Goal: Task Accomplishment & Management: Use online tool/utility

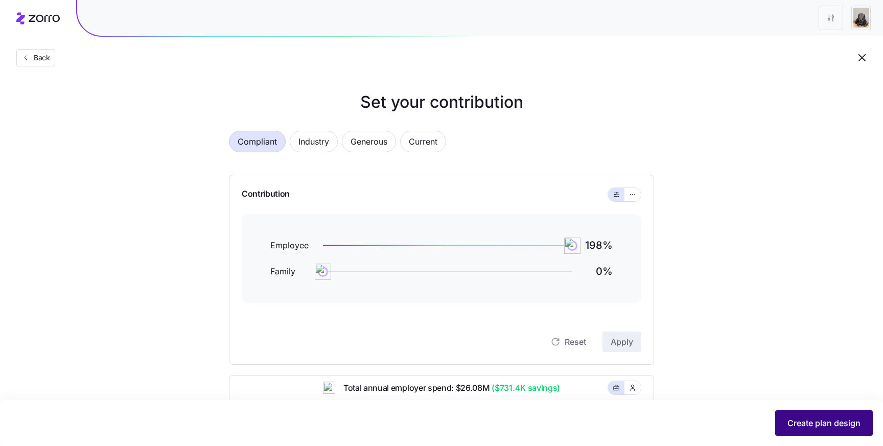
click at [803, 427] on span "Create plan design" at bounding box center [824, 423] width 73 height 12
click at [859, 426] on span "Create plan design" at bounding box center [824, 423] width 73 height 12
click at [29, 57] on icon "button" at bounding box center [25, 58] width 8 height 8
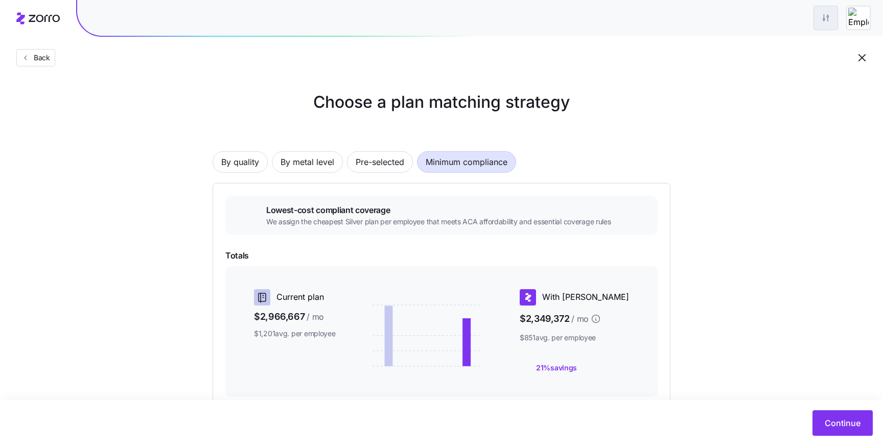
click at [831, 22] on html "Back Choose a plan matching strategy By quality By metal level Pre-selected Min…" at bounding box center [441, 290] width 883 height 581
click at [852, 424] on html "Back Choose a plan matching strategy By quality By metal level Pre-selected Min…" at bounding box center [441, 290] width 883 height 581
click at [850, 423] on span "Continue" at bounding box center [843, 423] width 36 height 12
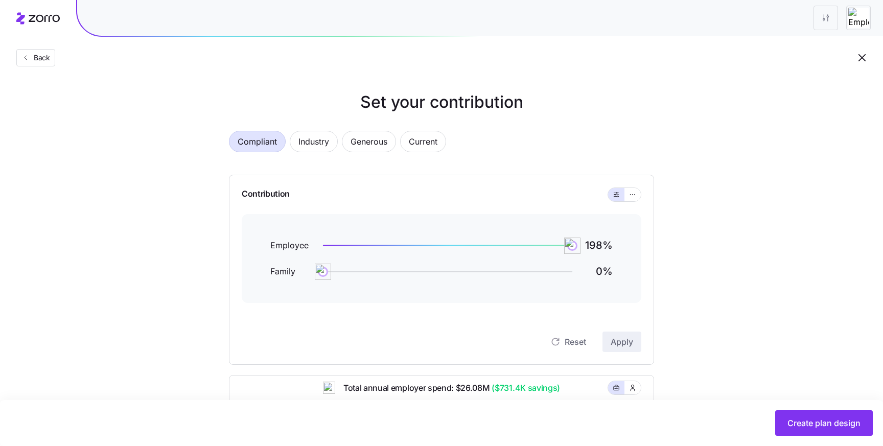
click at [850, 422] on span "Create plan design" at bounding box center [824, 423] width 73 height 12
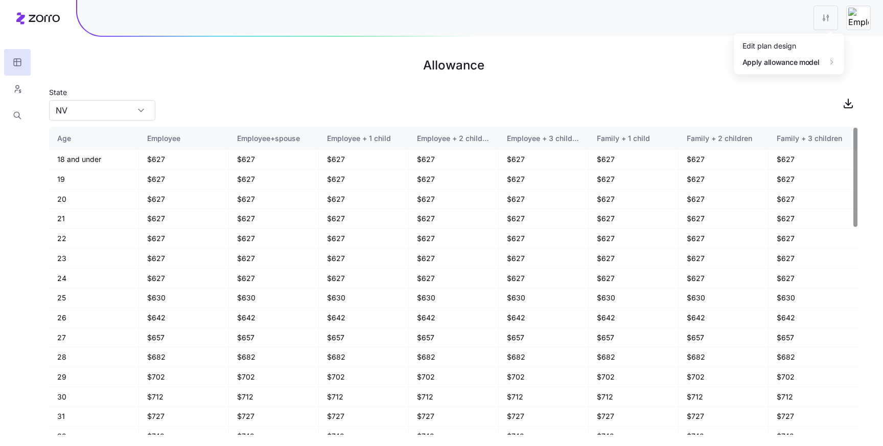
click at [835, 17] on html "Allowance State NV Age Employee Employee+spouse Employee + 1 child Employee + 2…" at bounding box center [441, 223] width 883 height 446
click at [794, 41] on div "Edit plan design" at bounding box center [770, 45] width 54 height 11
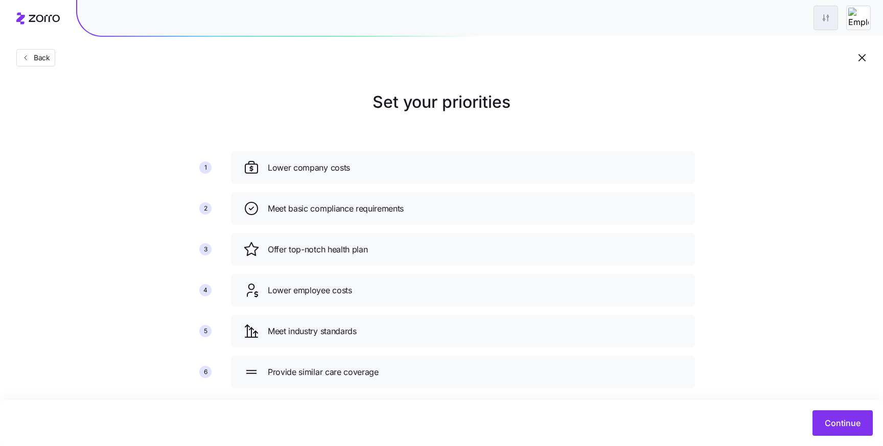
click at [827, 18] on html "Back Set your priorities 1 2 3 4 5 6 Lower company costs Meet basic compliance …" at bounding box center [441, 231] width 883 height 462
click at [802, 153] on html "Back Set your priorities 1 2 3 4 5 6 Lower company costs Meet basic compliance …" at bounding box center [441, 231] width 883 height 462
click at [780, 62] on div "Back" at bounding box center [441, 37] width 883 height 75
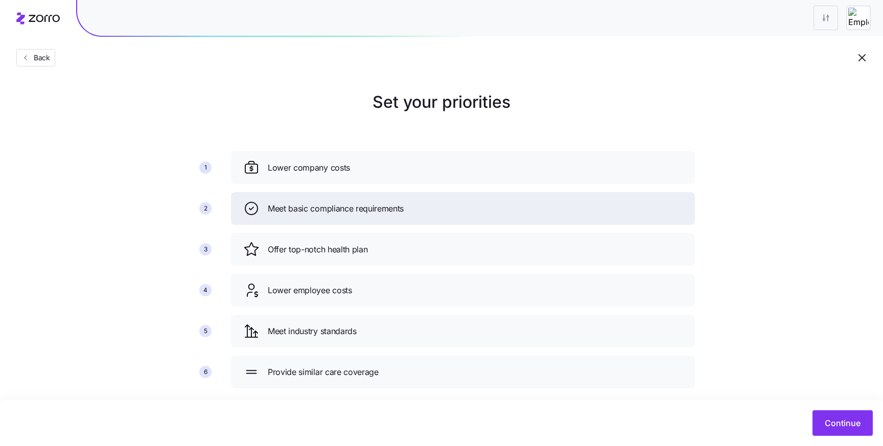
drag, startPoint x: 590, startPoint y: 210, endPoint x: 601, endPoint y: 173, distance: 38.5
click at [601, 200] on div "Meet basic compliance requirements" at bounding box center [463, 208] width 440 height 16
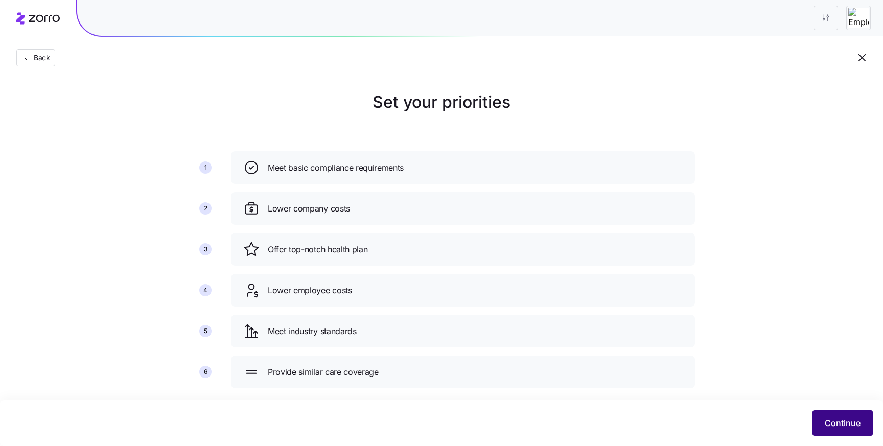
click at [847, 424] on span "Continue" at bounding box center [843, 423] width 36 height 12
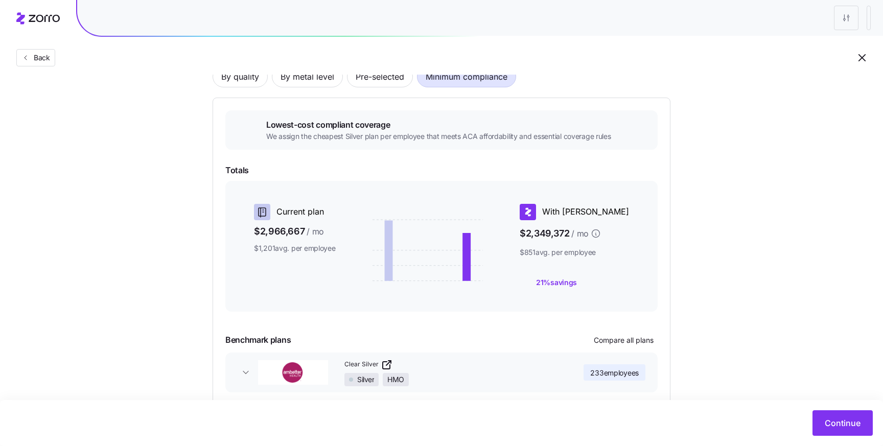
scroll to position [134, 0]
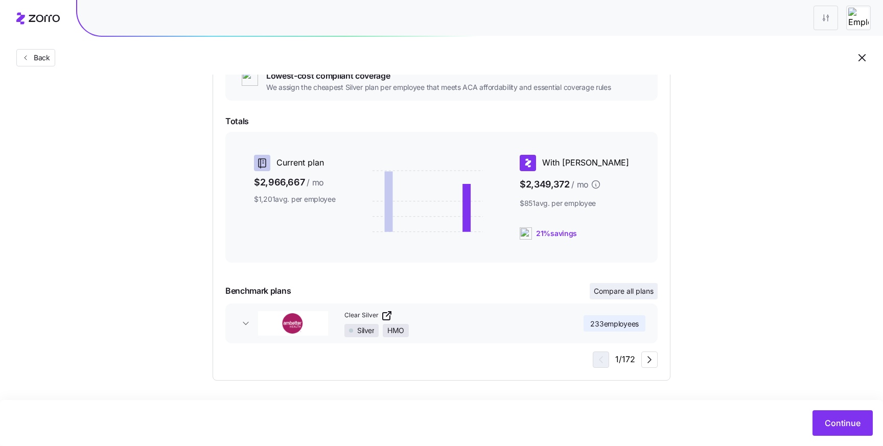
click at [590, 292] on button "Compare all plans" at bounding box center [624, 291] width 68 height 16
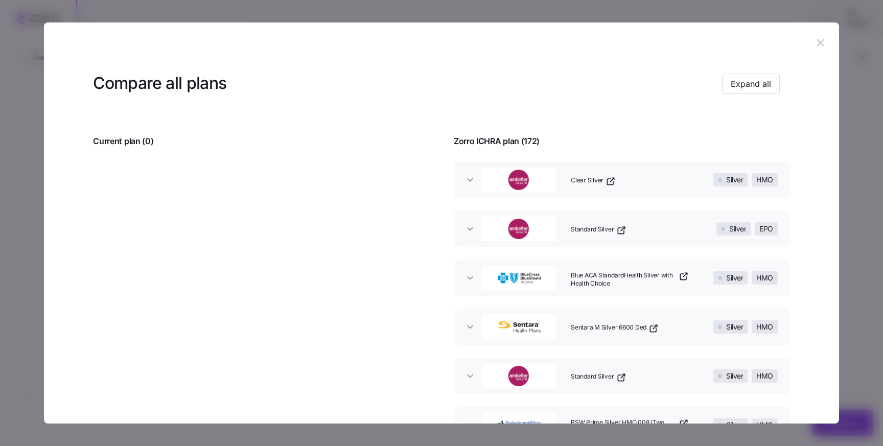
click at [815, 45] on icon "button" at bounding box center [820, 42] width 11 height 11
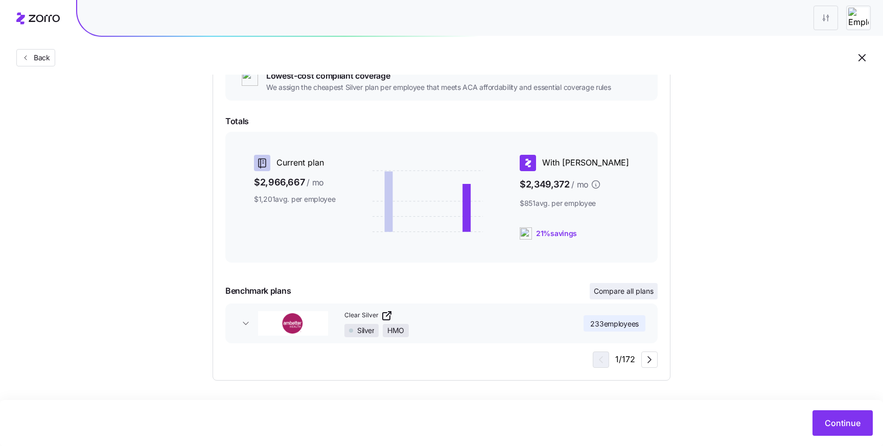
click at [622, 294] on span "Compare all plans" at bounding box center [624, 291] width 60 height 10
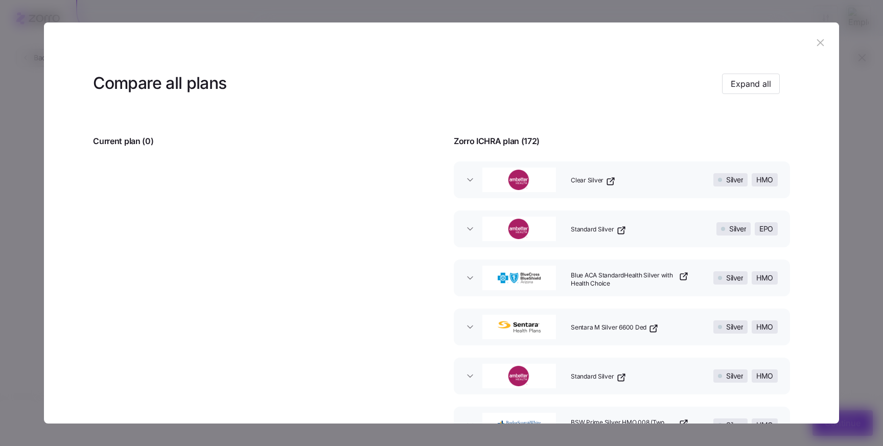
click at [815, 43] on icon "button" at bounding box center [820, 42] width 11 height 11
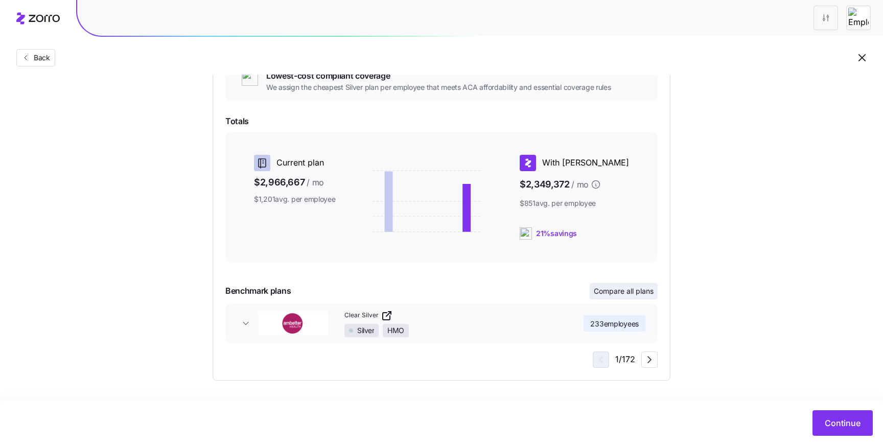
click at [636, 294] on span "Compare all plans" at bounding box center [624, 291] width 60 height 10
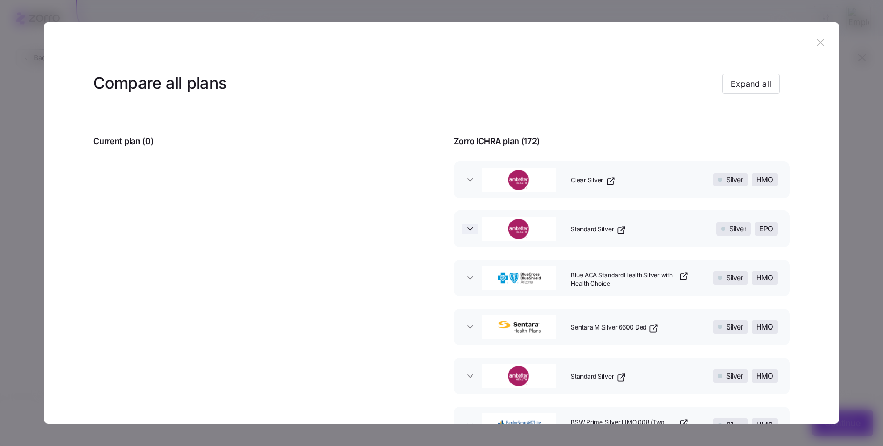
click at [470, 232] on icon "button" at bounding box center [470, 229] width 10 height 10
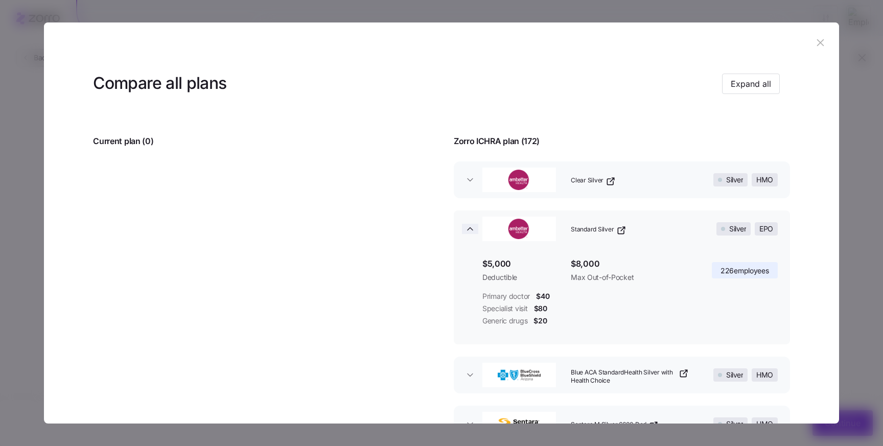
click at [470, 232] on icon "button" at bounding box center [470, 229] width 10 height 10
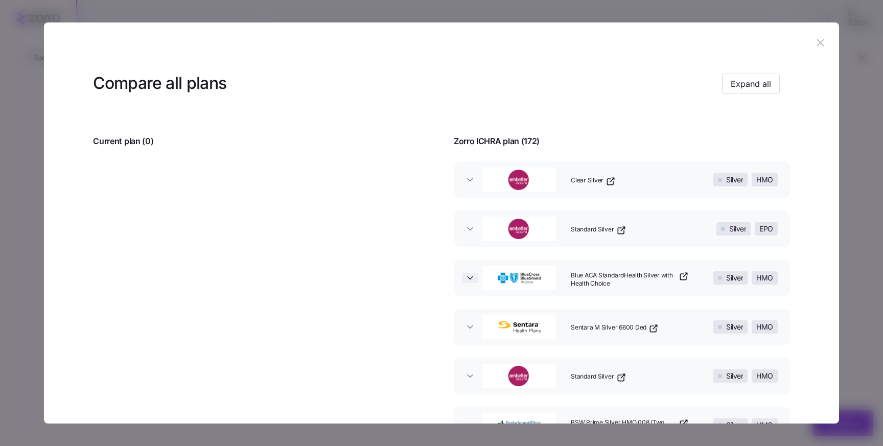
click at [468, 279] on icon "button" at bounding box center [470, 278] width 5 height 3
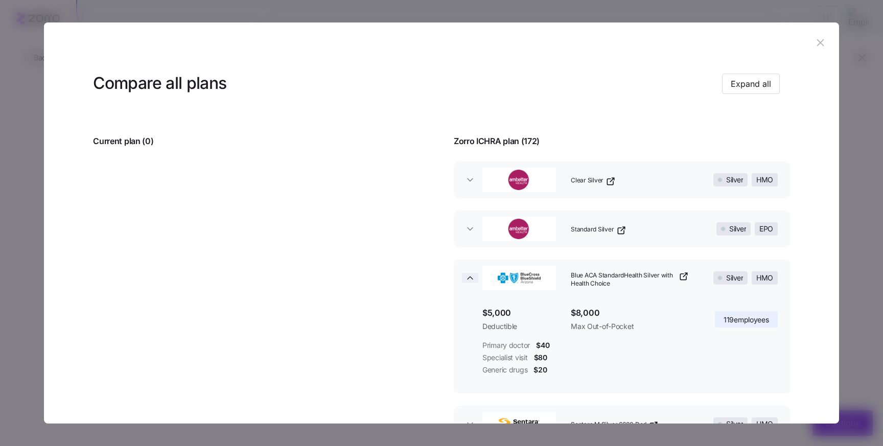
click at [468, 279] on icon "button" at bounding box center [470, 278] width 5 height 3
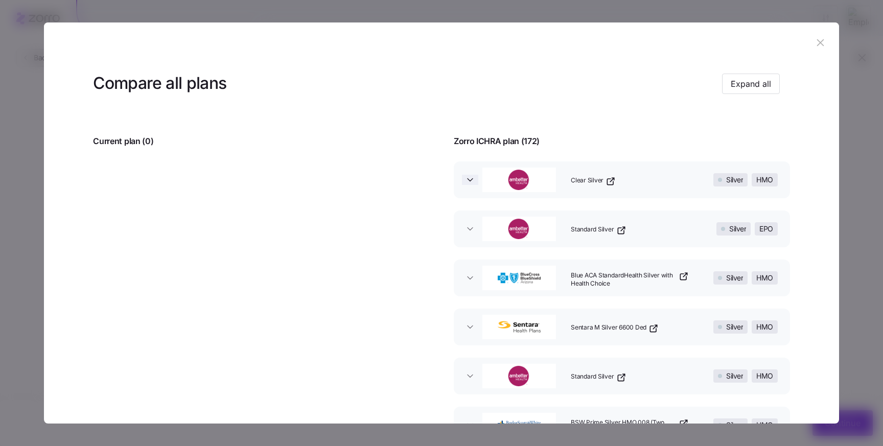
click at [466, 178] on icon "button" at bounding box center [470, 180] width 10 height 10
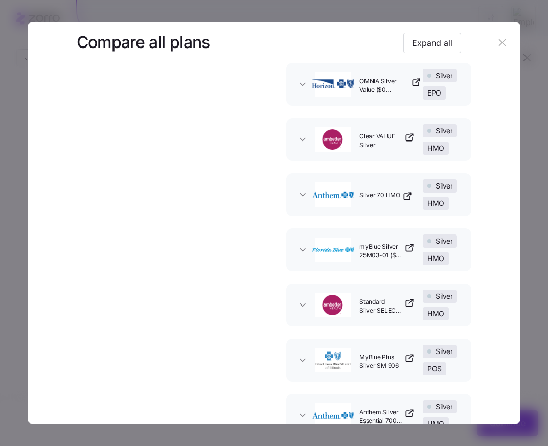
scroll to position [0, 0]
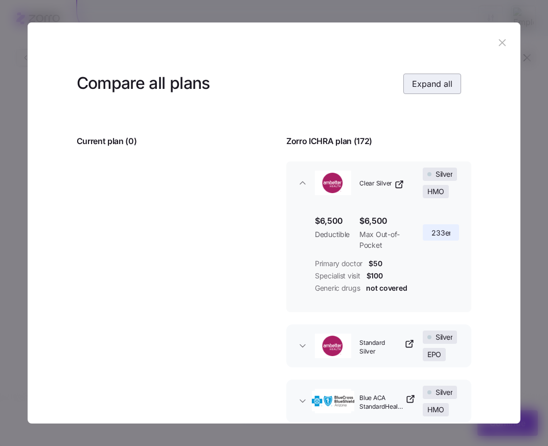
click at [420, 82] on span "Expand all" at bounding box center [432, 84] width 40 height 12
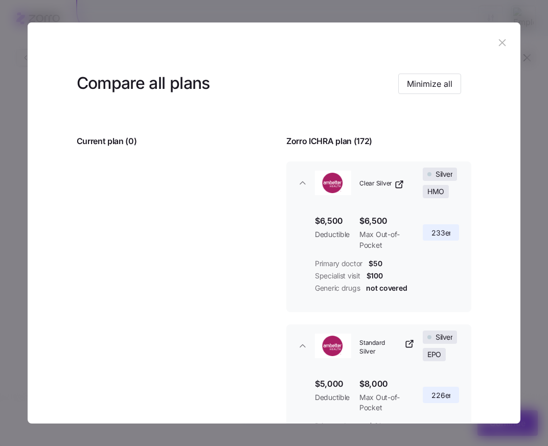
click at [497, 39] on icon "button" at bounding box center [501, 42] width 11 height 11
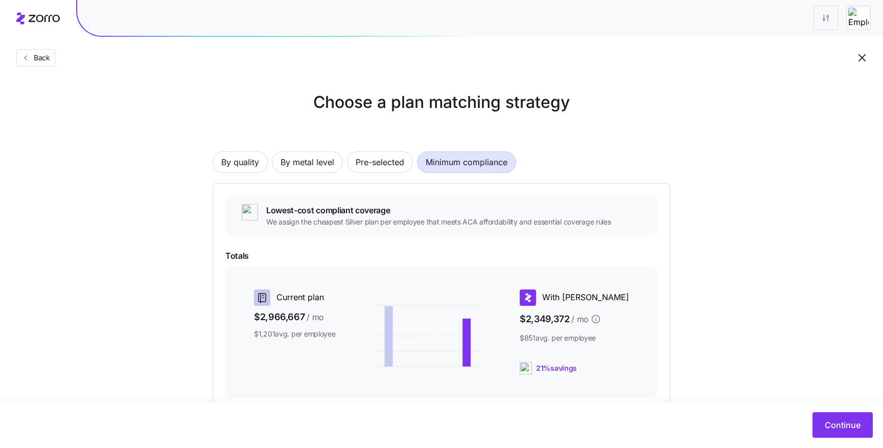
click at [345, 170] on div "By quality By metal level Pre-selected Minimum compliance" at bounding box center [442, 161] width 458 height 21
click at [366, 169] on span "Pre-selected" at bounding box center [380, 162] width 49 height 20
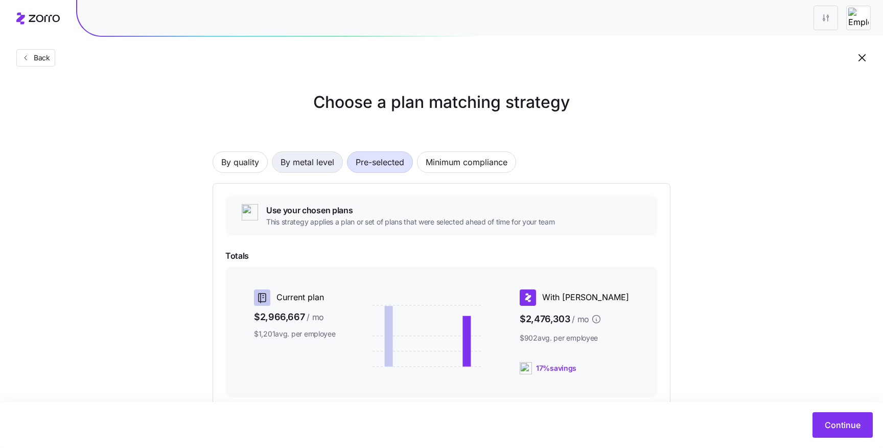
click at [277, 159] on button "By metal level" at bounding box center [307, 161] width 71 height 21
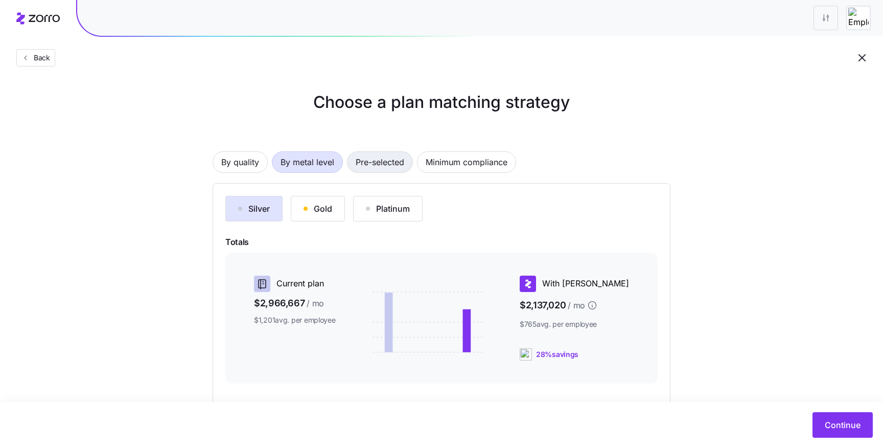
click at [361, 155] on span "Pre-selected" at bounding box center [380, 162] width 49 height 20
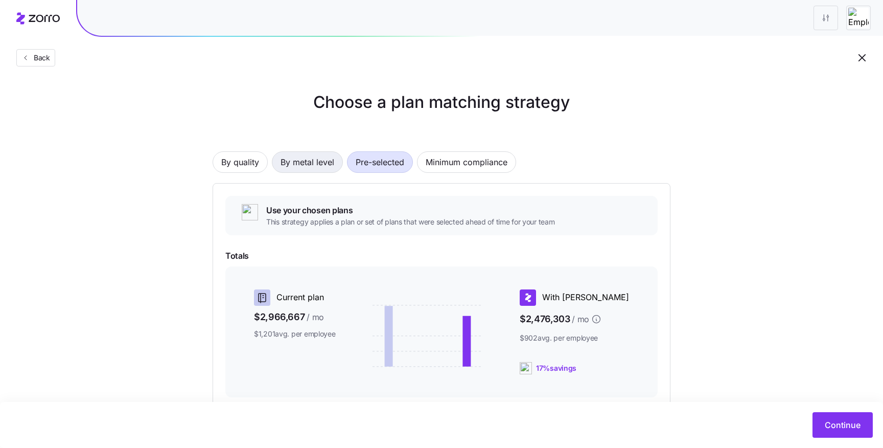
click at [315, 155] on span "By metal level" at bounding box center [308, 162] width 54 height 20
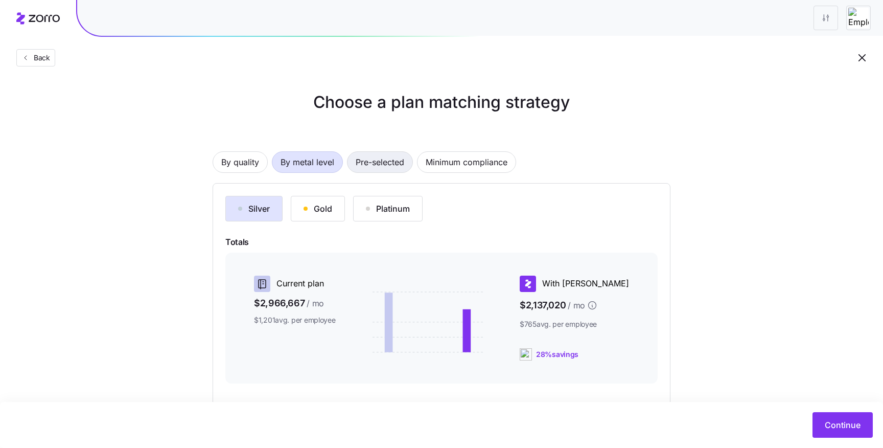
click at [363, 157] on span "Pre-selected" at bounding box center [380, 162] width 49 height 20
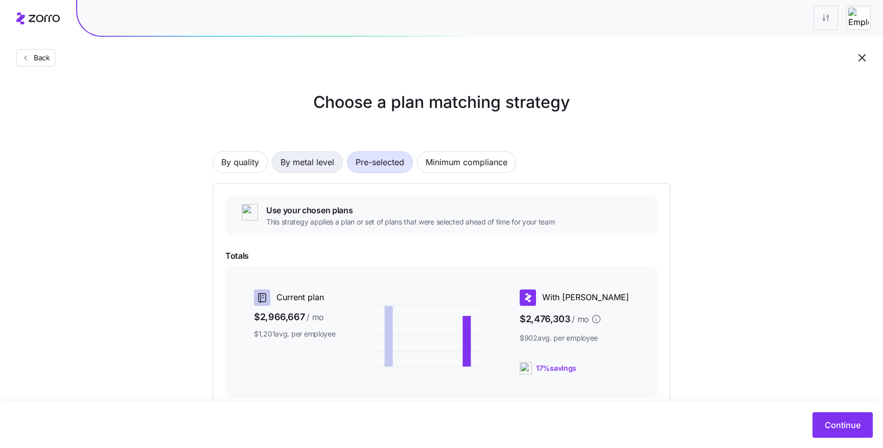
click at [340, 156] on button "By metal level" at bounding box center [307, 161] width 71 height 21
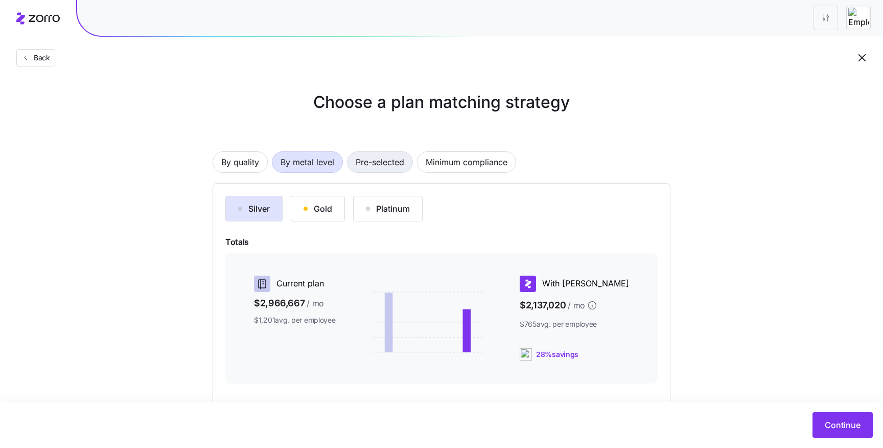
click at [360, 157] on span "Pre-selected" at bounding box center [380, 162] width 49 height 20
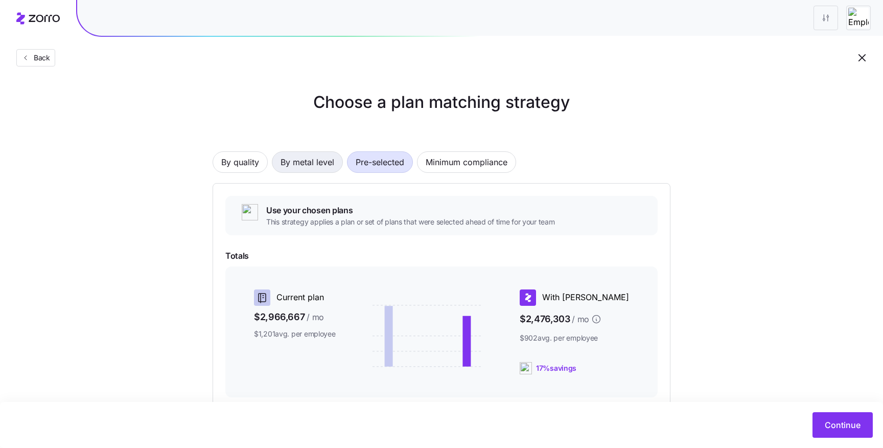
click at [319, 157] on span "By metal level" at bounding box center [308, 162] width 54 height 20
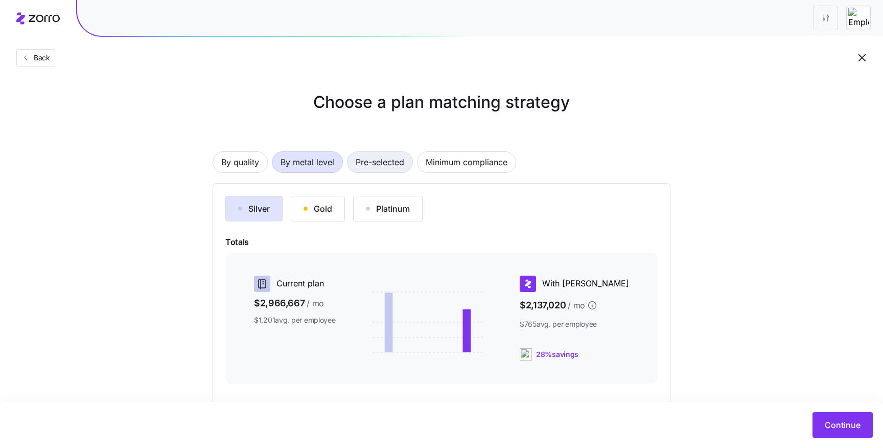
click at [356, 159] on span "Pre-selected" at bounding box center [380, 162] width 49 height 20
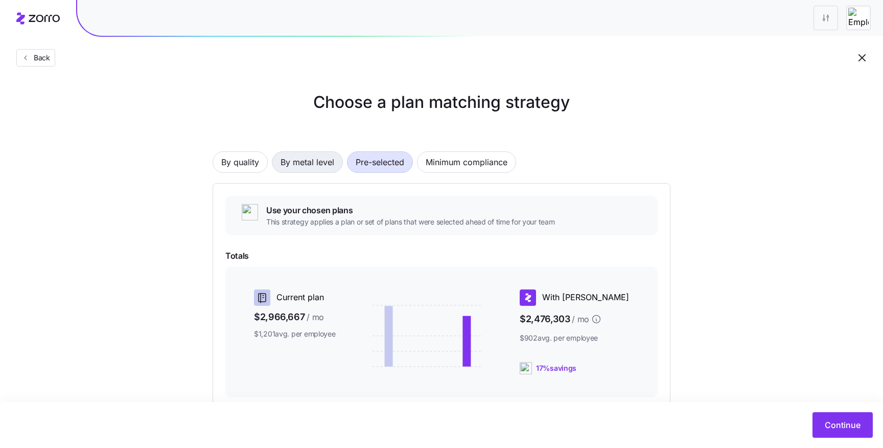
click at [289, 159] on span "By metal level" at bounding box center [308, 162] width 54 height 20
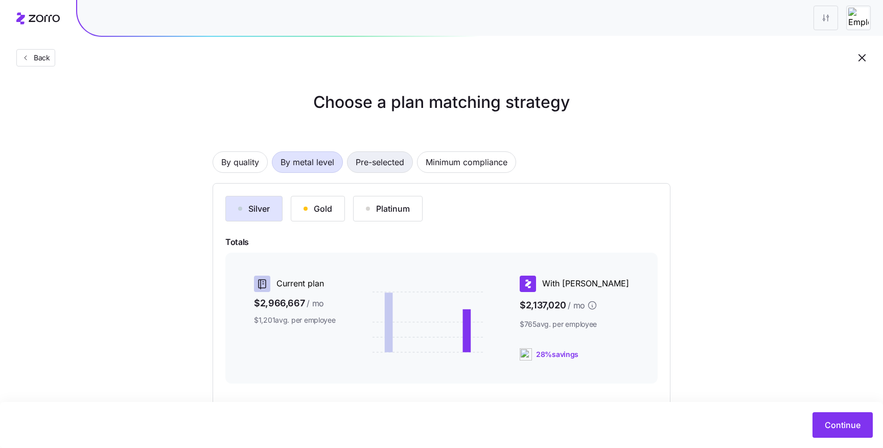
click at [360, 165] on span "Pre-selected" at bounding box center [380, 162] width 49 height 20
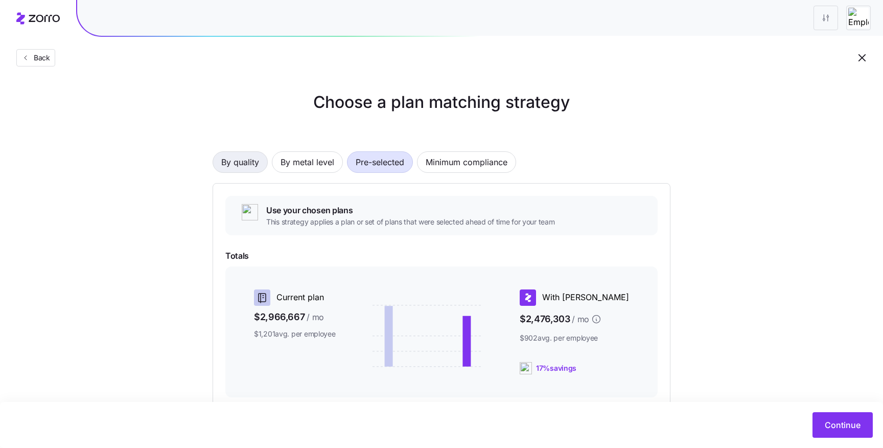
click at [222, 162] on span "By quality" at bounding box center [240, 162] width 38 height 20
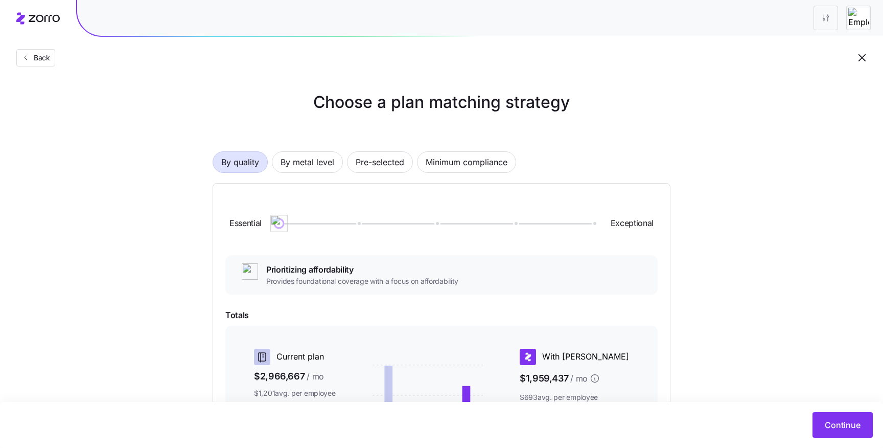
drag, startPoint x: 328, startPoint y: 221, endPoint x: 360, endPoint y: 221, distance: 32.2
click at [288, 221] on img at bounding box center [278, 223] width 17 height 17
click at [435, 223] on div at bounding box center [436, 224] width 314 height 2
drag, startPoint x: 417, startPoint y: 222, endPoint x: 512, endPoint y: 221, distance: 94.6
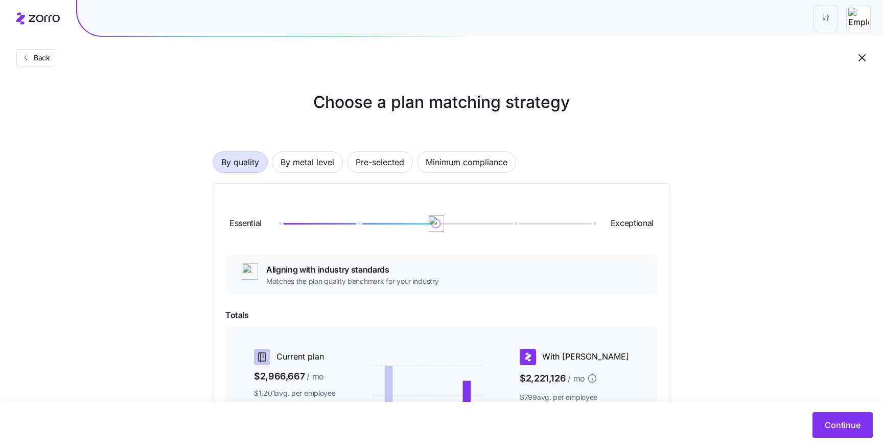
click at [572, 206] on div "Essential Exceptional" at bounding box center [441, 223] width 432 height 55
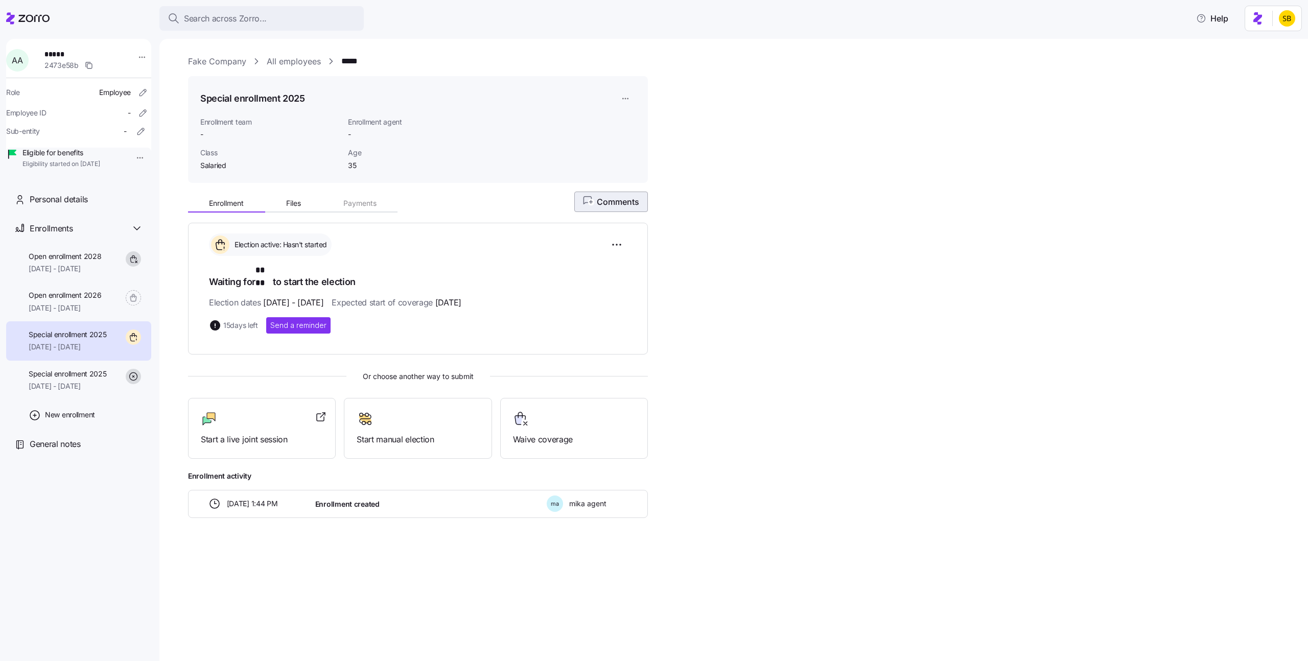
click at [599, 203] on span "Comments" at bounding box center [611, 202] width 56 height 12
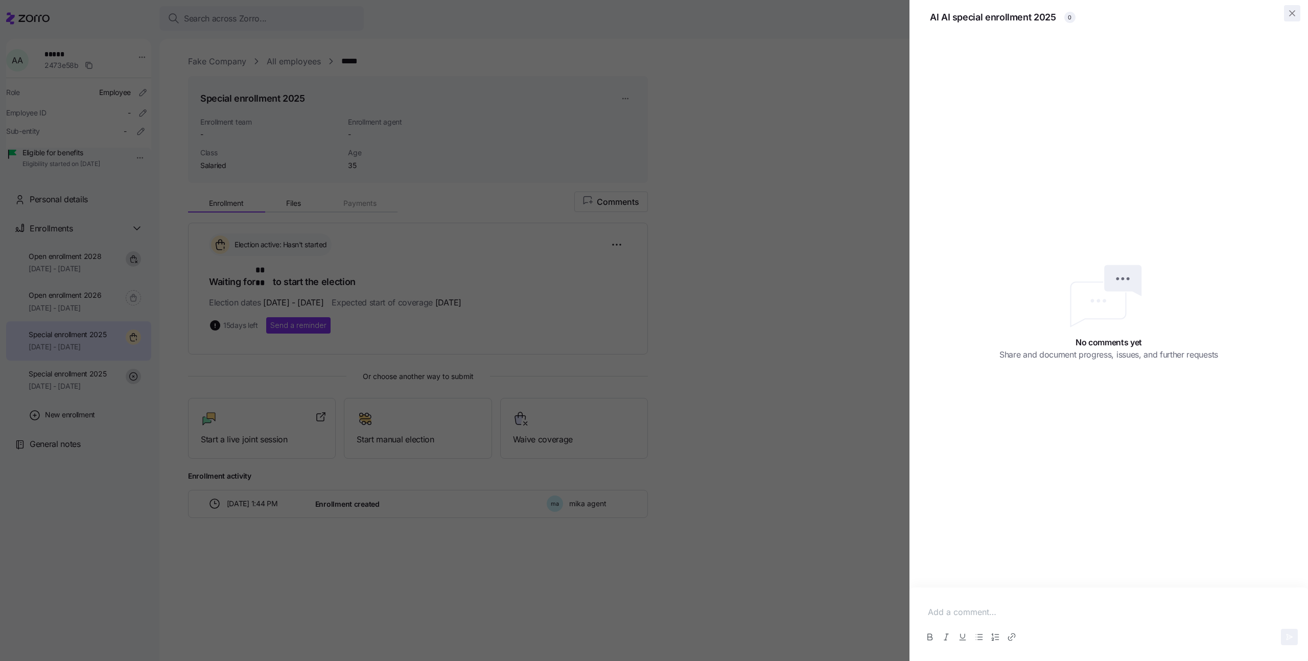
click at [883, 12] on icon "button" at bounding box center [1292, 13] width 5 height 5
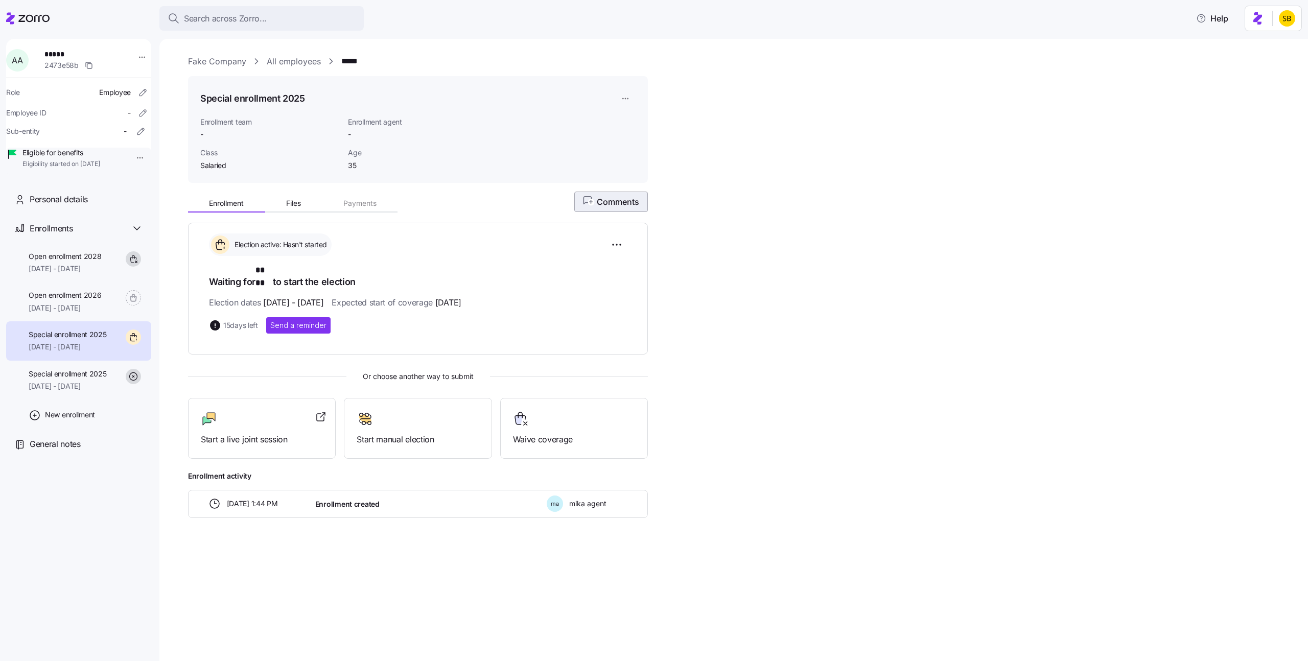
click at [608, 205] on span "Comments" at bounding box center [611, 202] width 56 height 12
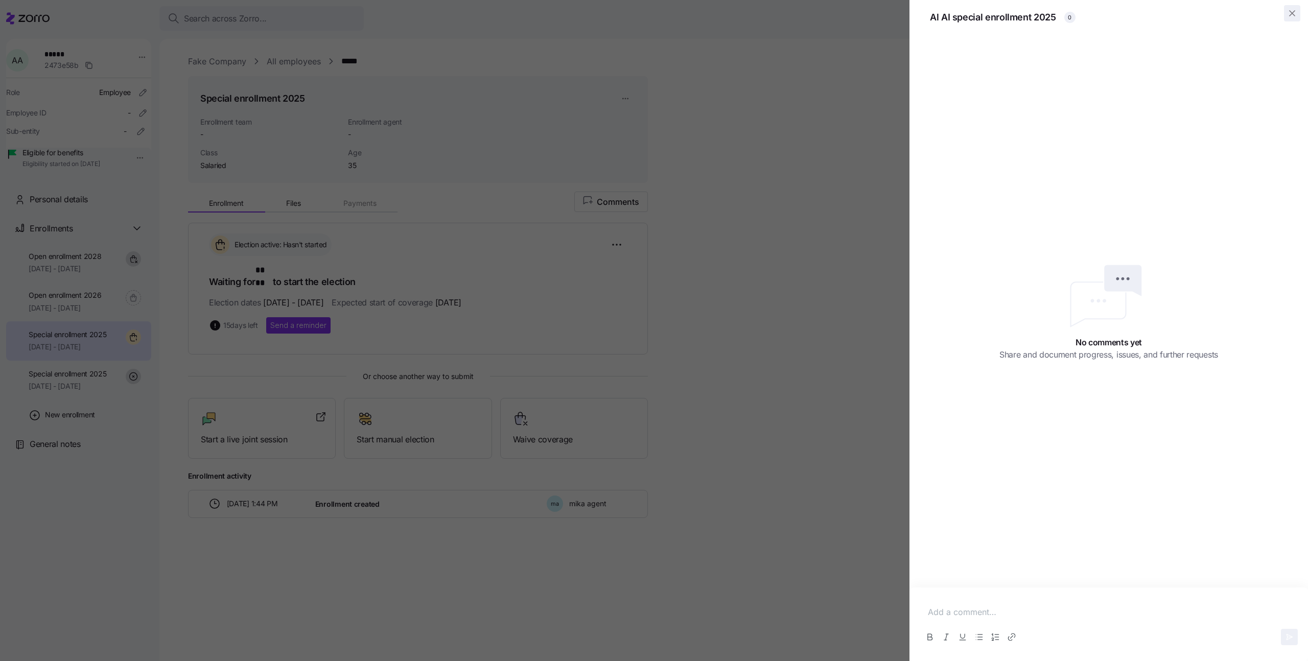
click at [883, 12] on icon "button" at bounding box center [1292, 13] width 10 height 10
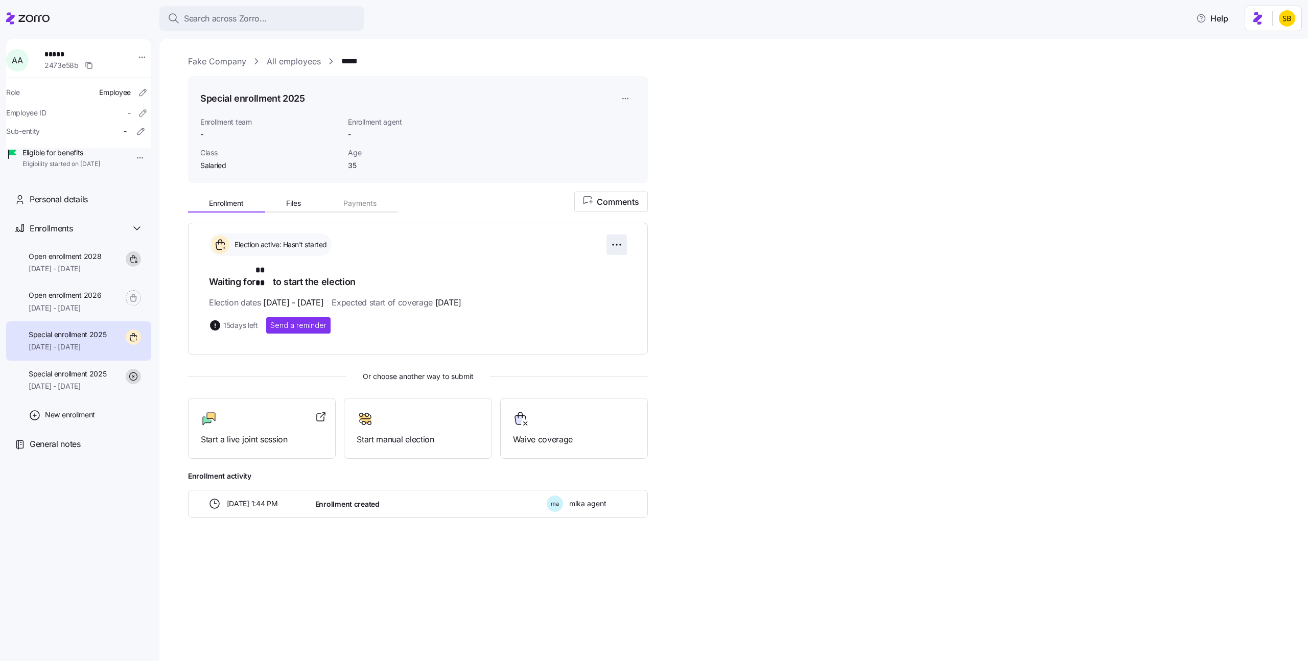
click at [624, 243] on html "Search across Zorro... Help A A ***** 2473e58b Role Employee Employee ID - Sub-…" at bounding box center [654, 327] width 1308 height 655
click at [749, 256] on html "Search across Zorro... Help A A ***** 2473e58b Role Employee Employee ID - Sub-…" at bounding box center [654, 327] width 1308 height 655
click at [608, 248] on html "Search across Zorro... Help A A ***** 2473e58b Role Employee Employee ID - Sub-…" at bounding box center [654, 327] width 1308 height 655
click at [739, 258] on html "Search across Zorro... Help A A ***** 2473e58b Role Employee Employee ID - Sub-…" at bounding box center [654, 327] width 1308 height 655
click at [620, 98] on html "Search across Zorro... Help A A ***** 2473e58b Role Employee Employee ID - Sub-…" at bounding box center [654, 327] width 1308 height 655
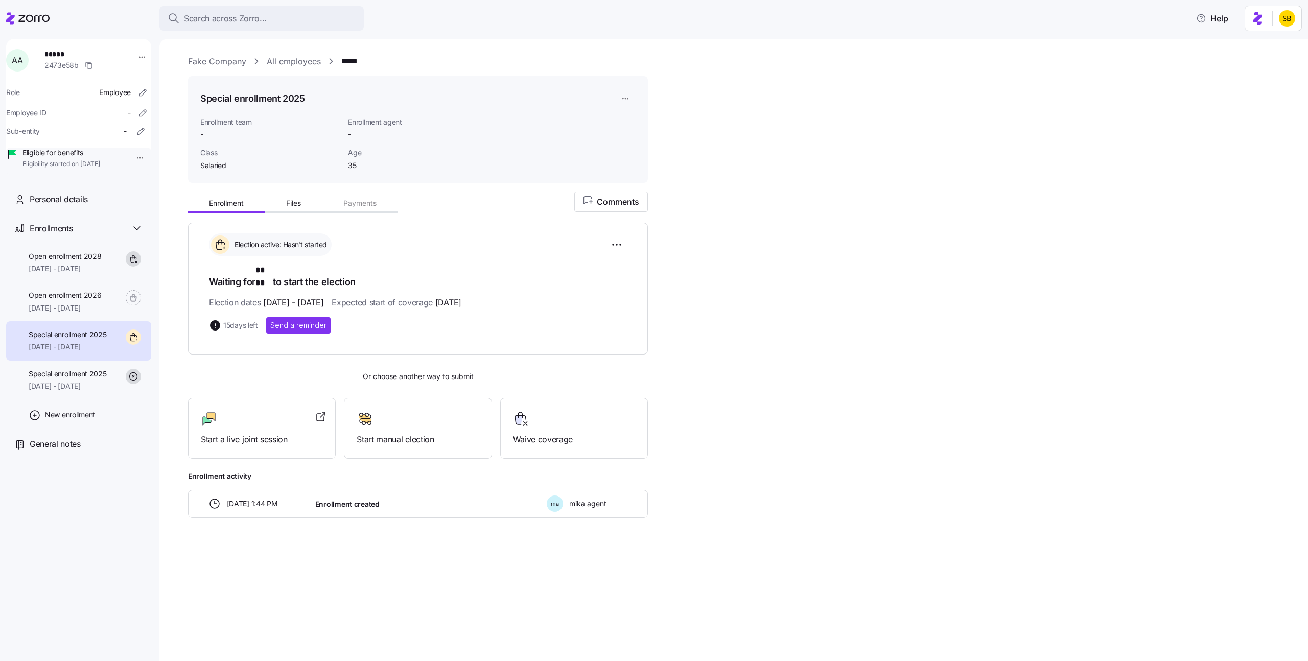
click at [746, 173] on html "Search across Zorro... Help A A ***** 2473e58b Role Employee Employee ID - Sub-…" at bounding box center [654, 327] width 1308 height 655
click at [615, 240] on html "Search across Zorro... Help A A ***** 2473e58b Role Employee Employee ID - Sub-…" at bounding box center [654, 327] width 1308 height 655
click at [763, 250] on html "Search across Zorro... Help A A ***** 2473e58b Role Employee Employee ID - Sub-…" at bounding box center [654, 327] width 1308 height 655
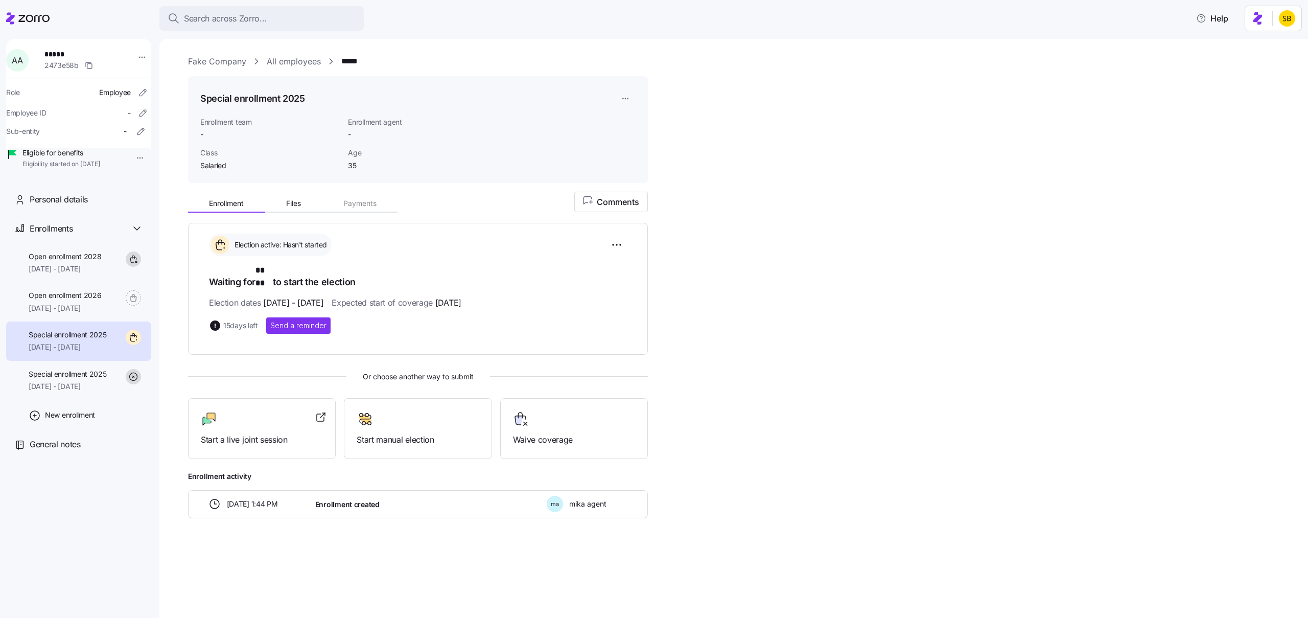
click at [746, 292] on div "Enrollment Files Payments Comments Election active: Hasn't started Waiting for …" at bounding box center [741, 354] width 1106 height 327
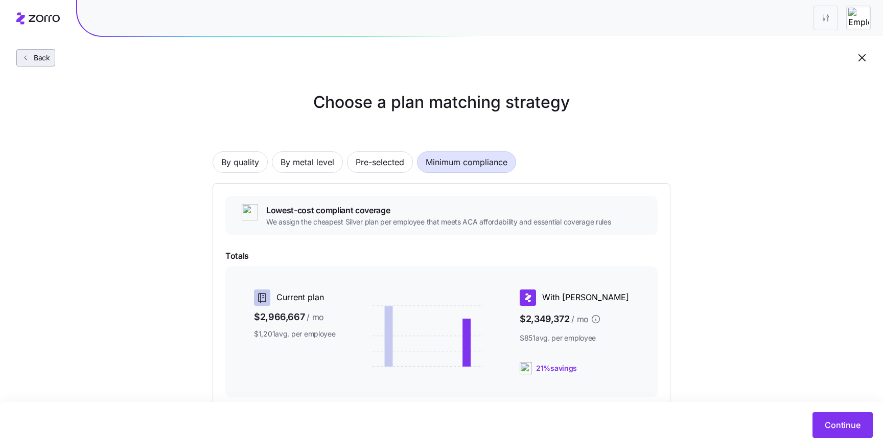
click at [42, 53] on span "Back" at bounding box center [40, 58] width 20 height 10
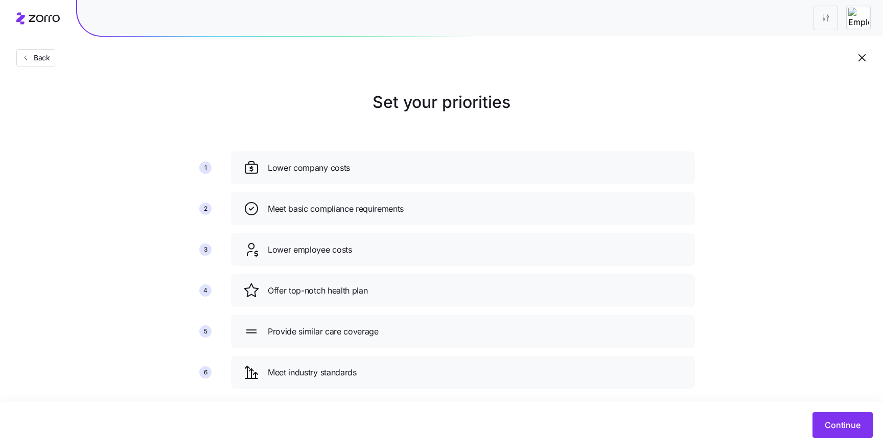
scroll to position [14, 0]
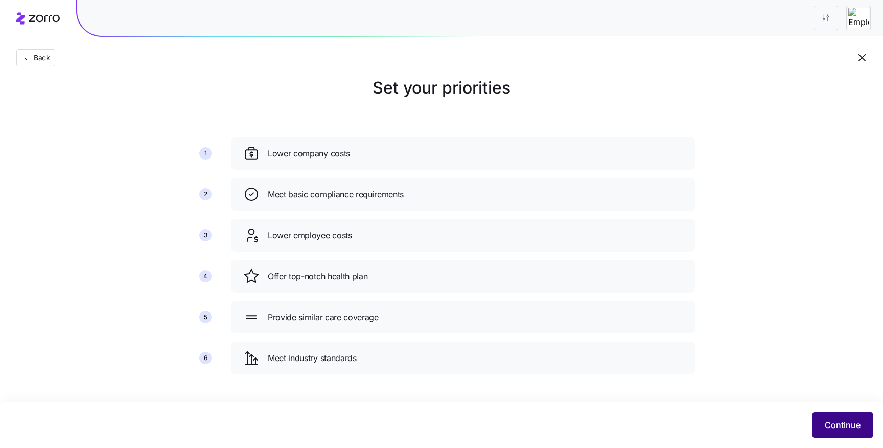
click at [832, 430] on span "Continue" at bounding box center [843, 425] width 36 height 12
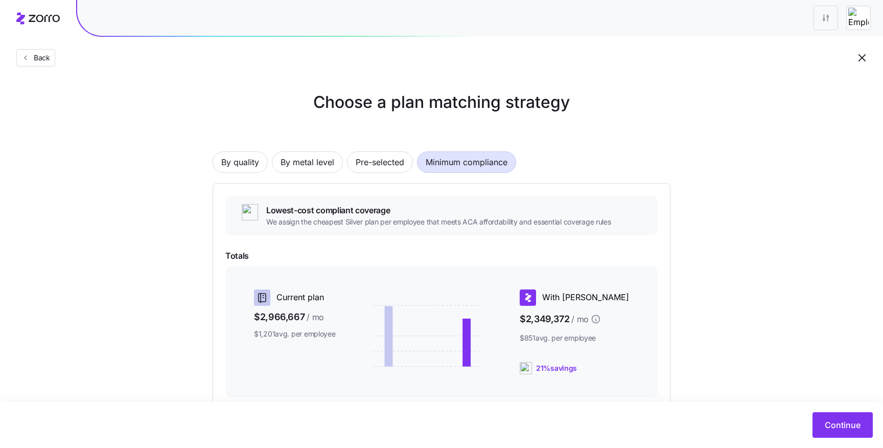
click at [832, 430] on span "Continue" at bounding box center [843, 425] width 36 height 12
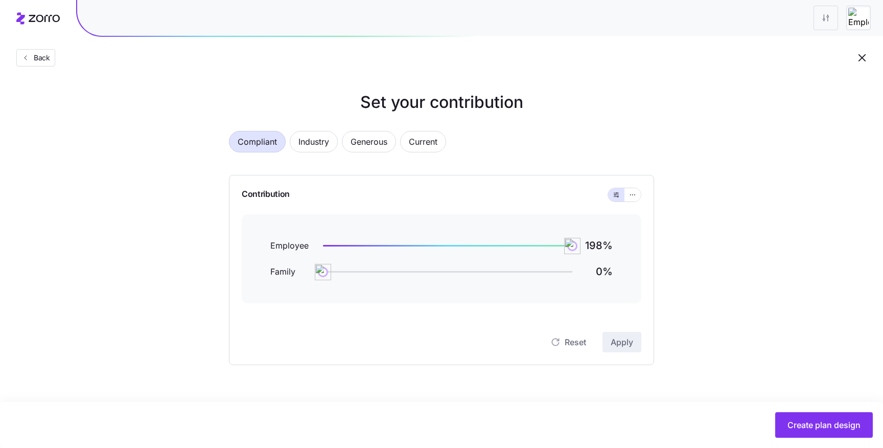
click at [832, 430] on span "Create plan design" at bounding box center [824, 425] width 73 height 12
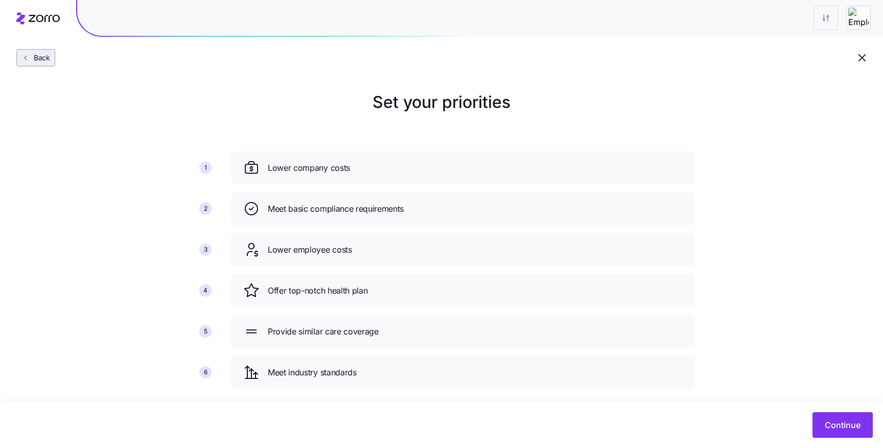
click at [33, 64] on button "Back" at bounding box center [35, 57] width 39 height 17
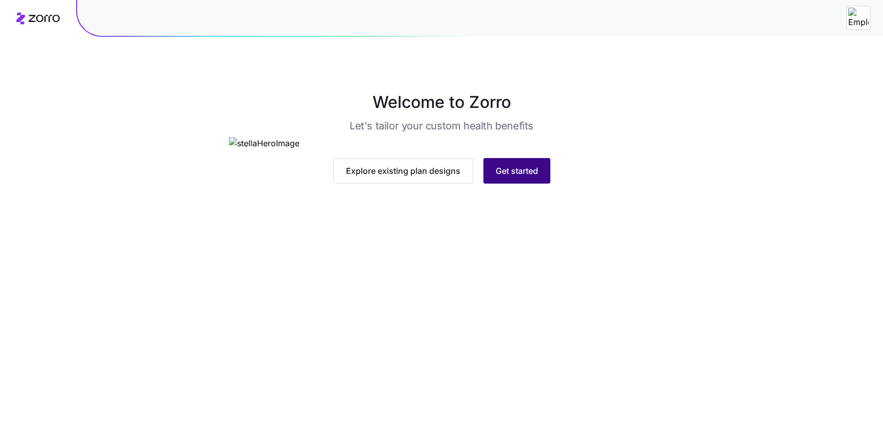
click at [529, 177] on span "Get started" at bounding box center [517, 171] width 42 height 12
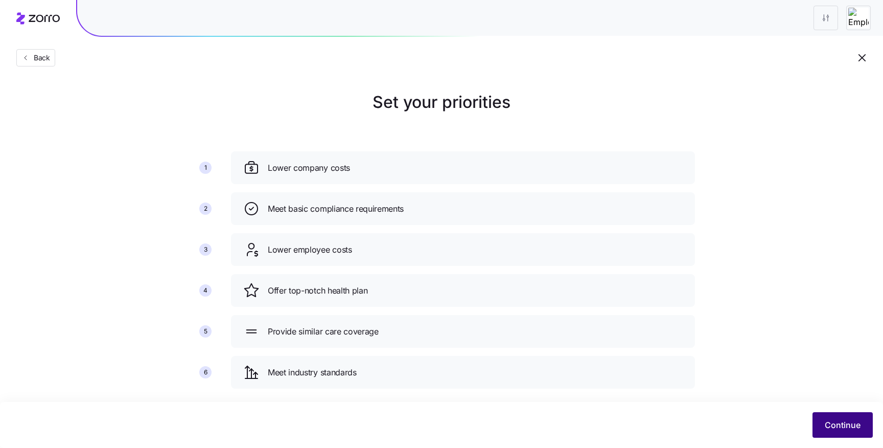
click at [822, 413] on button "Continue" at bounding box center [843, 425] width 60 height 26
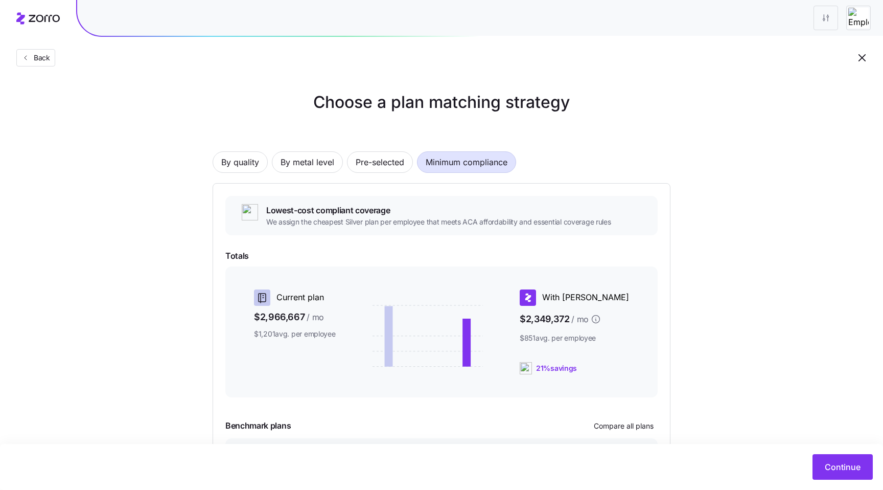
scroll to position [91, 0]
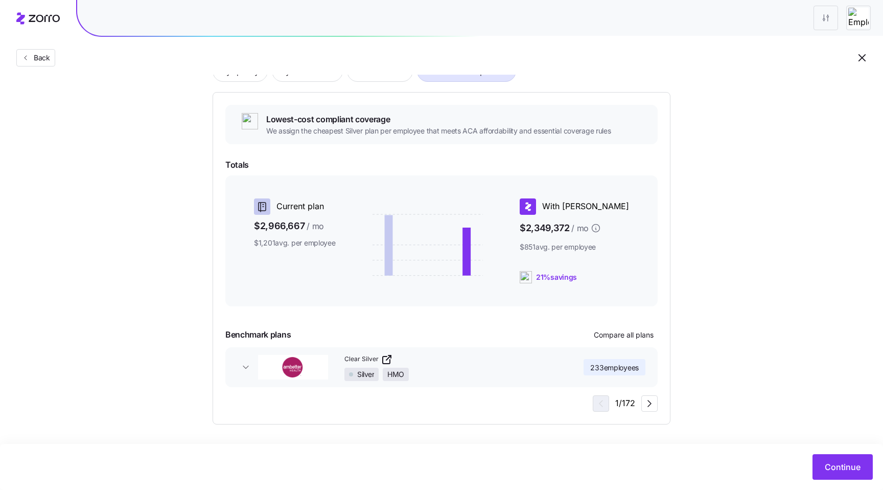
click at [421, 364] on link "Clear Silver" at bounding box center [454, 359] width 221 height 12
click at [242, 363] on icon "button" at bounding box center [246, 367] width 10 height 10
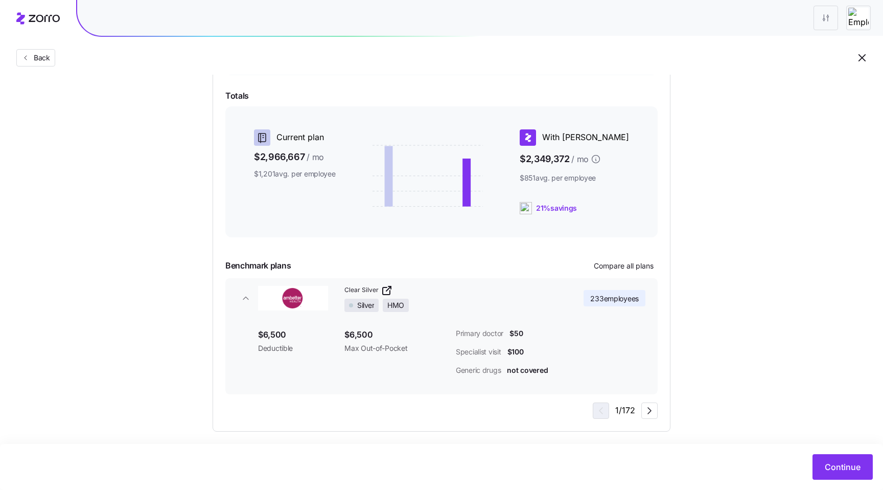
scroll to position [167, 0]
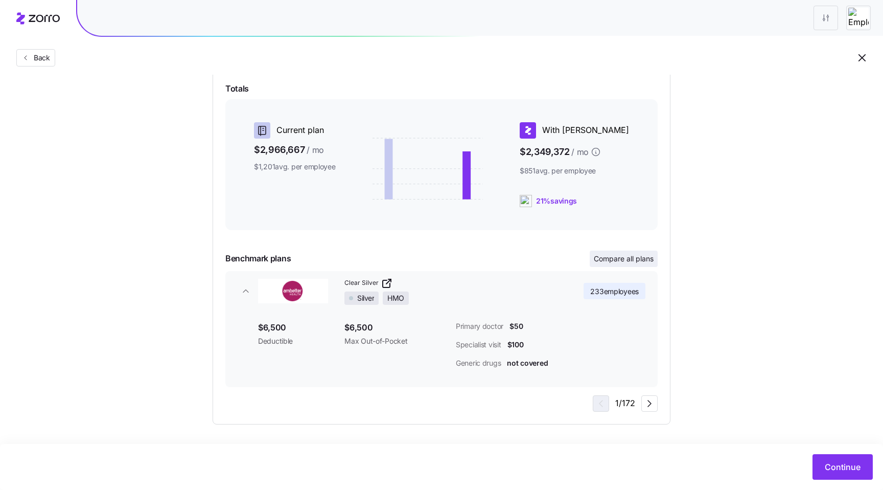
click at [606, 256] on span "Compare all plans" at bounding box center [624, 258] width 60 height 10
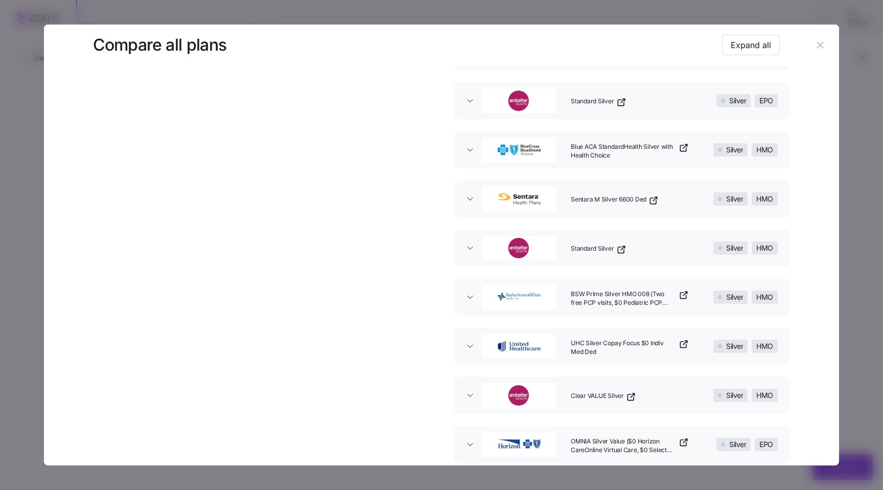
scroll to position [133, 0]
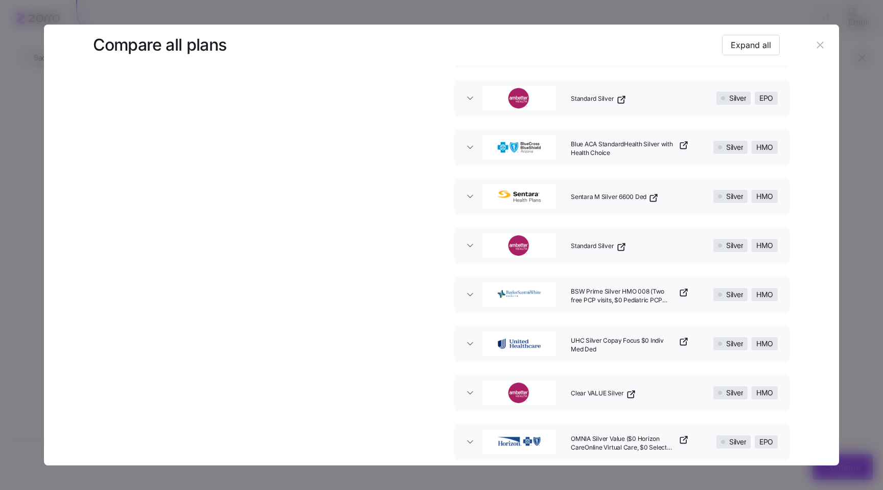
click at [818, 43] on icon "button" at bounding box center [820, 44] width 7 height 7
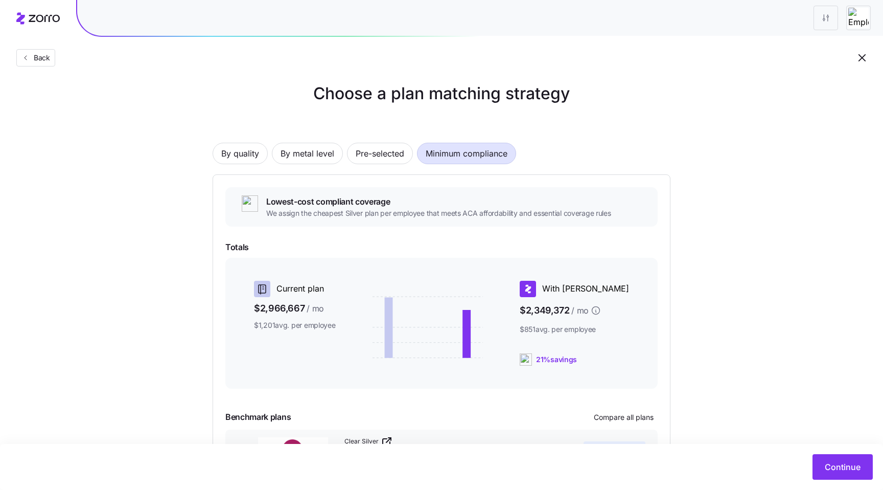
scroll to position [0, 0]
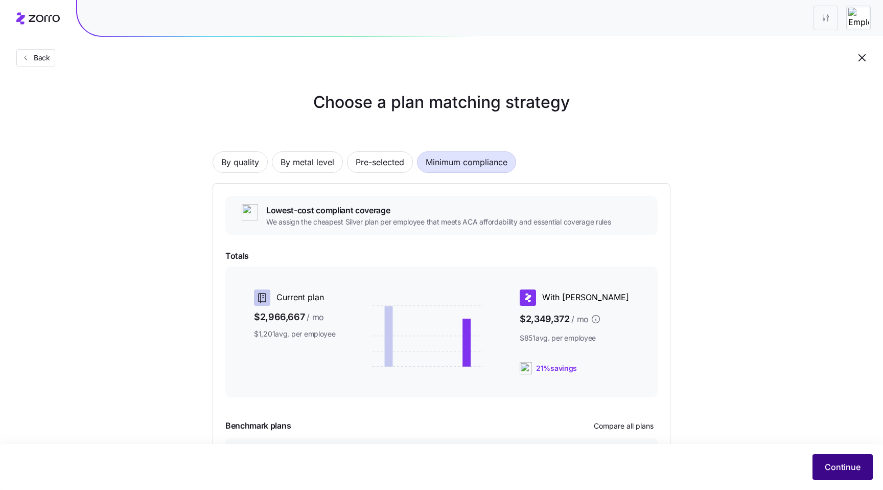
click at [832, 447] on span "Continue" at bounding box center [843, 466] width 36 height 12
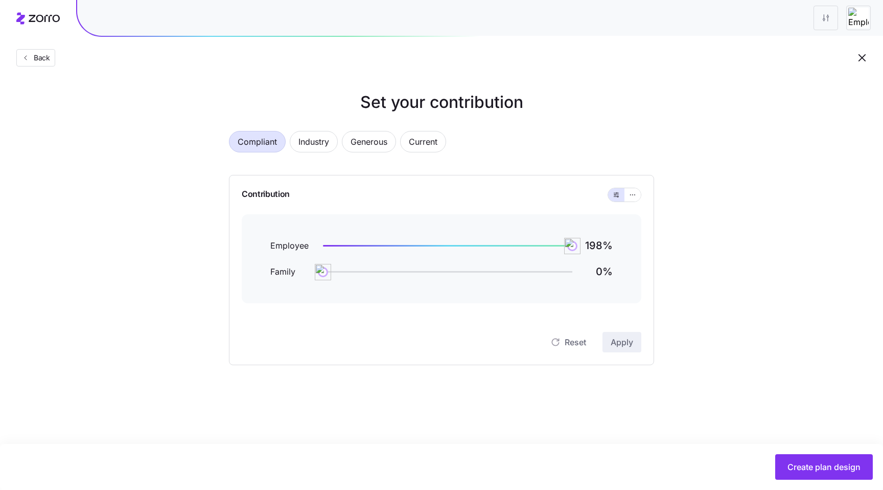
click at [832, 447] on span "Create plan design" at bounding box center [824, 466] width 73 height 12
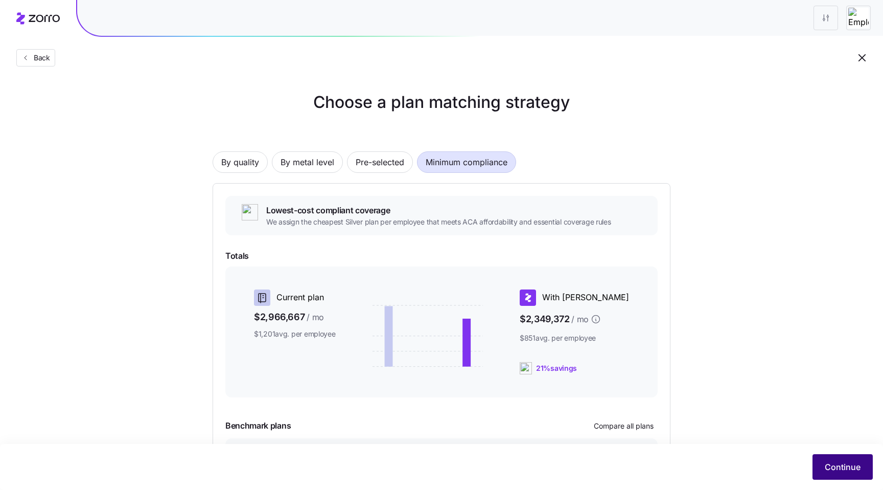
click at [827, 463] on span "Continue" at bounding box center [843, 466] width 36 height 12
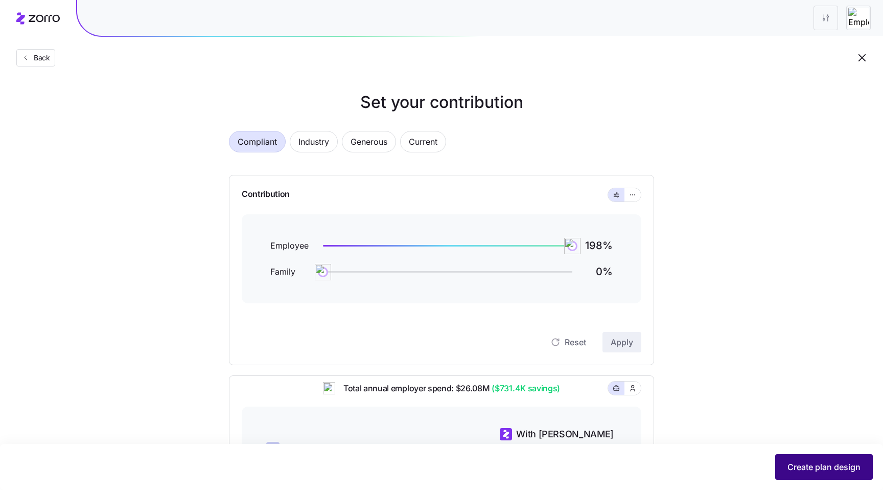
click at [837, 470] on span "Create plan design" at bounding box center [824, 466] width 73 height 12
click at [823, 469] on span "Create plan design" at bounding box center [824, 466] width 73 height 12
